Goal: Go to known website: Access a specific website the user already knows

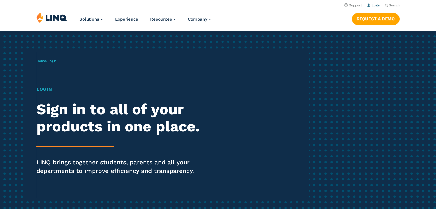
click at [377, 6] on link "Login" at bounding box center [373, 5] width 13 height 4
click at [374, 4] on link "Login" at bounding box center [373, 5] width 13 height 4
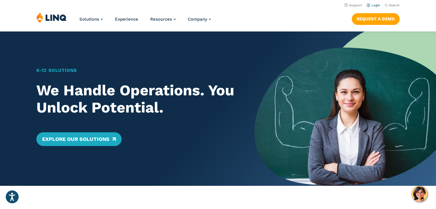
click at [377, 5] on link "Login" at bounding box center [373, 5] width 13 height 4
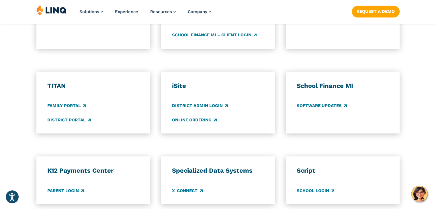
scroll to position [402, 0]
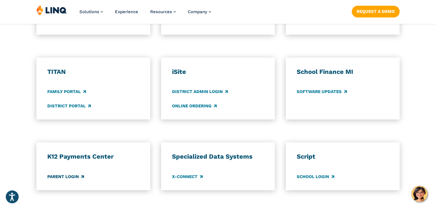
click at [72, 178] on link "Parent Login" at bounding box center [65, 177] width 37 height 6
